Goal: Complete application form

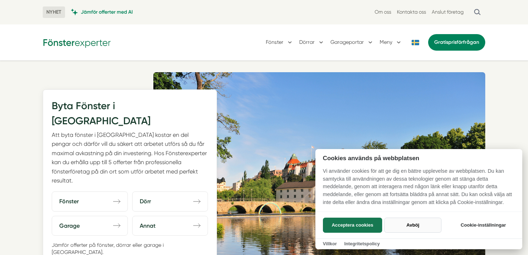
click at [419, 224] on button "Avböj" at bounding box center [412, 224] width 57 height 15
checkbox input "false"
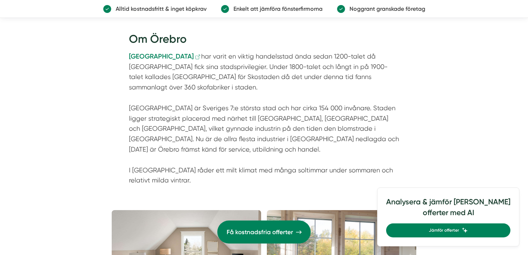
scroll to position [1487, 0]
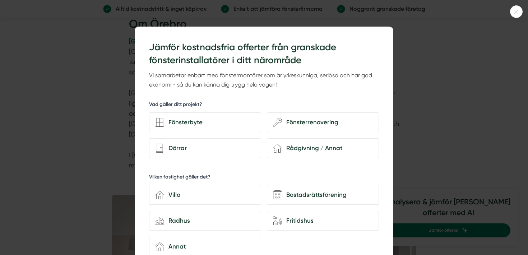
click at [515, 10] on icon at bounding box center [516, 12] width 12 height 4
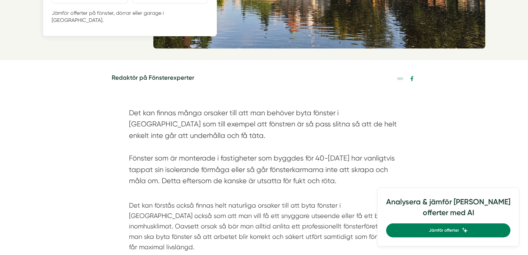
scroll to position [0, 0]
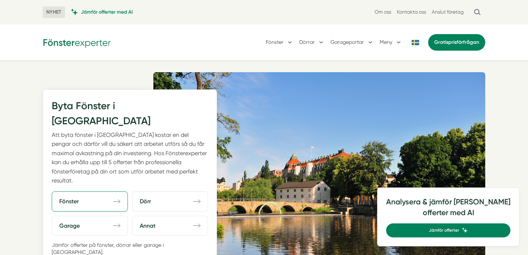
click at [86, 191] on link "Fönster direction-right" at bounding box center [90, 201] width 76 height 20
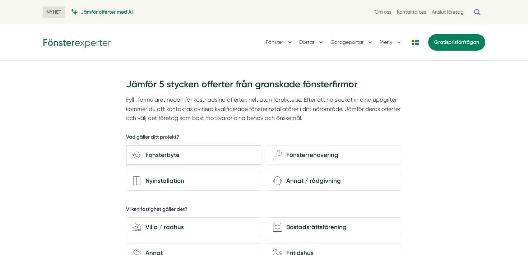
click at [155, 158] on div "Fönsterbyte" at bounding box center [198, 155] width 114 height 10
click at [0, 0] on input "Fönsterbyte" at bounding box center [0, 0] width 0 height 0
click at [158, 153] on div "Fönsterbyte" at bounding box center [198, 155] width 114 height 10
click at [0, 0] on input "Fönsterbyte" at bounding box center [0, 0] width 0 height 0
